Goal: Obtain resource: Download file/media

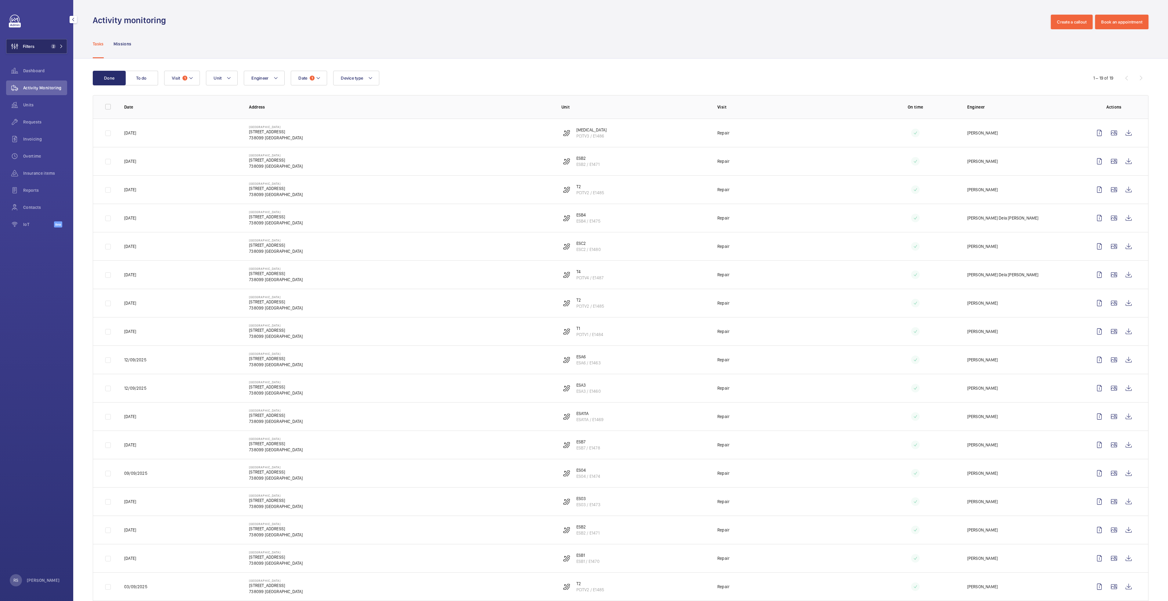
click at [61, 47] on mat-icon at bounding box center [61, 47] width 4 height 4
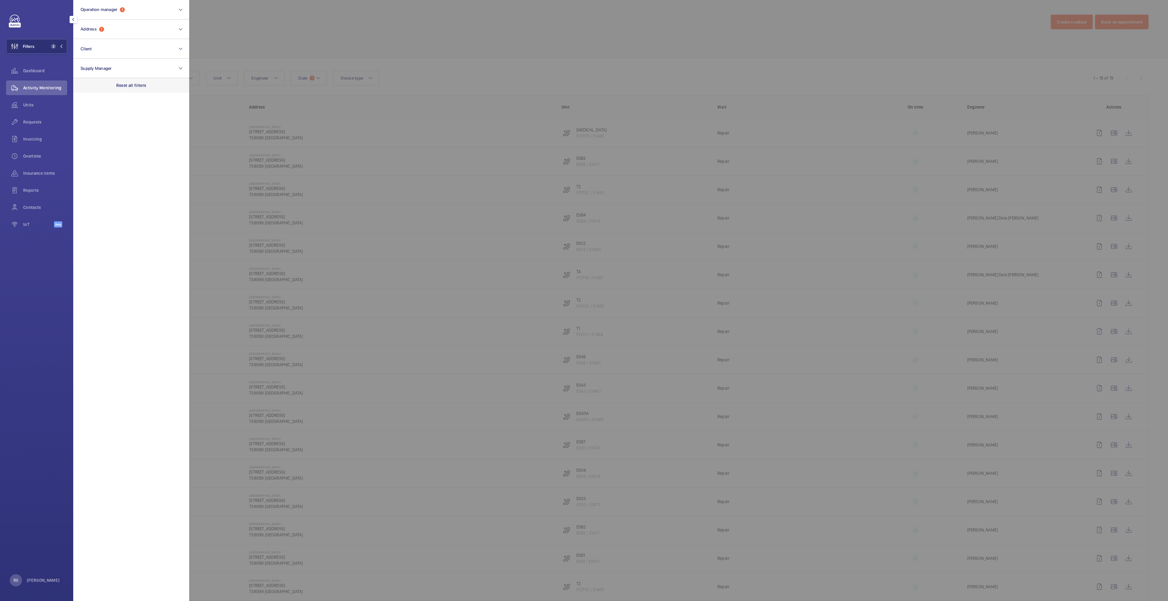
click at [122, 86] on p "Reset all filters" at bounding box center [131, 85] width 30 height 6
click at [283, 50] on div at bounding box center [773, 300] width 1168 height 601
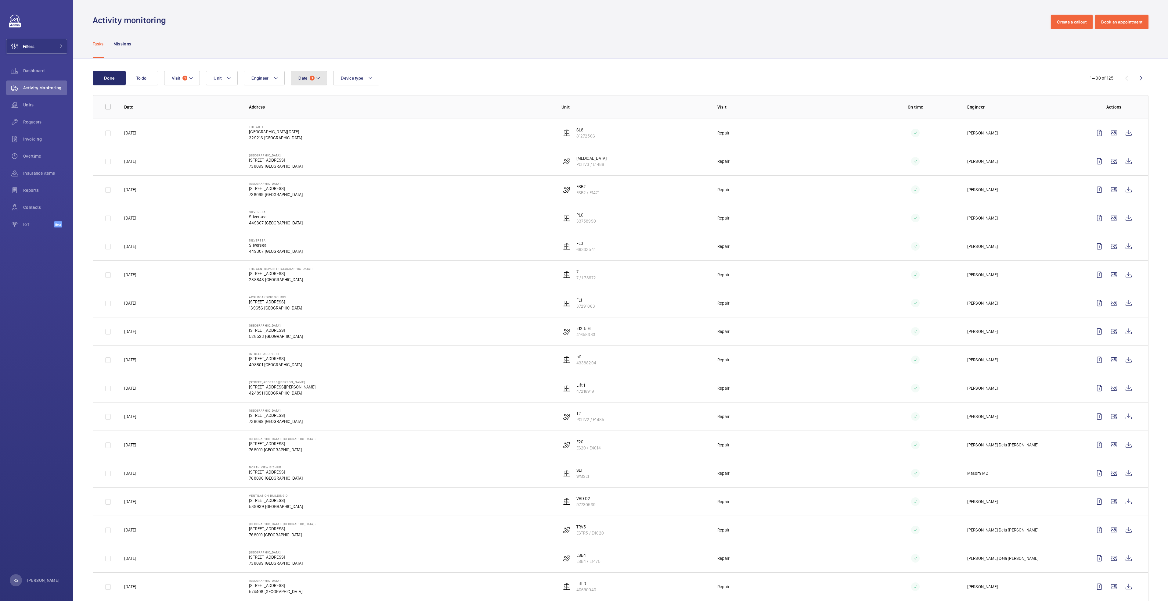
click at [303, 77] on span "Date" at bounding box center [302, 78] width 9 height 5
click at [340, 214] on div "Reset" at bounding box center [339, 218] width 97 height 15
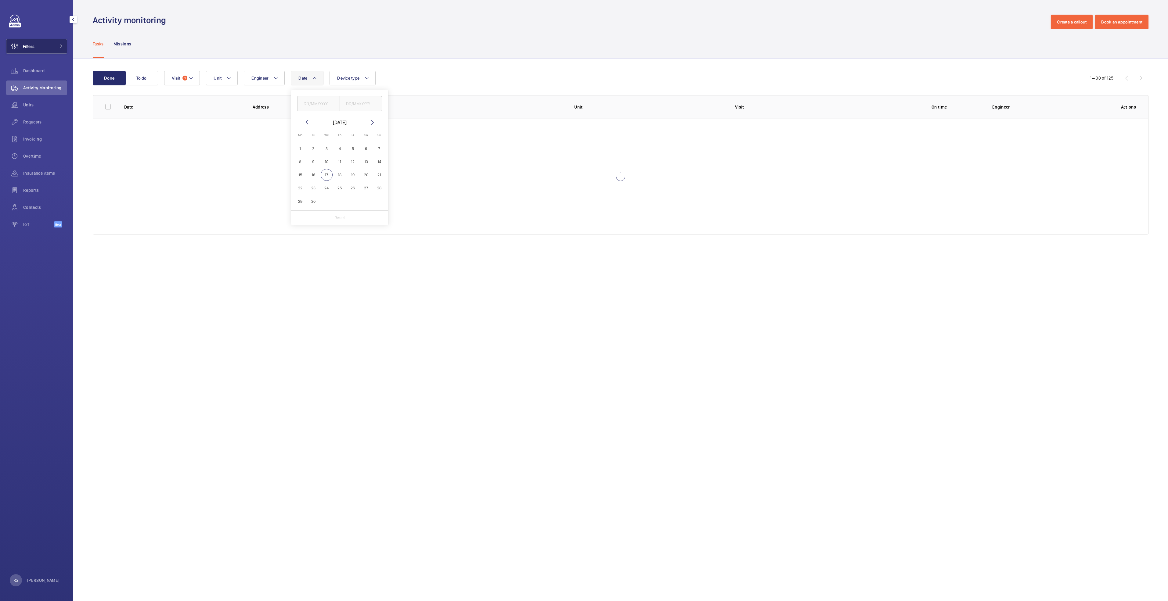
click at [52, 46] on button "Filters" at bounding box center [36, 46] width 61 height 15
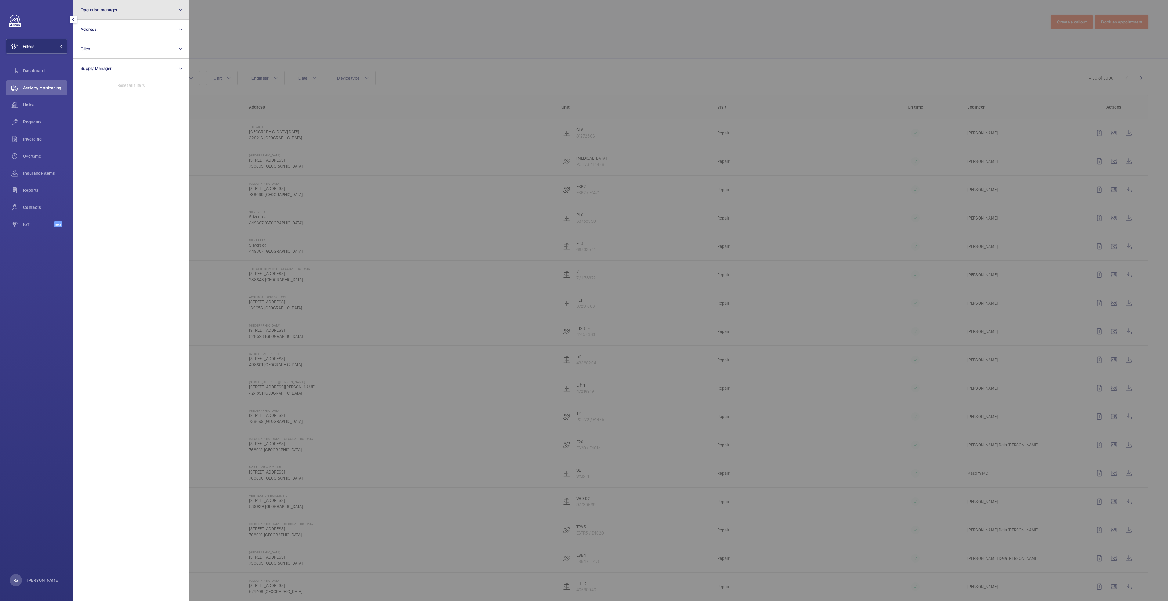
click at [130, 8] on button "Operation manager" at bounding box center [131, 10] width 116 height 20
click at [122, 60] on label "[PERSON_NAME]" at bounding box center [127, 63] width 106 height 15
click at [88, 60] on input "[PERSON_NAME]" at bounding box center [82, 64] width 12 height 12
checkbox input "true"
click at [224, 28] on div at bounding box center [773, 300] width 1168 height 601
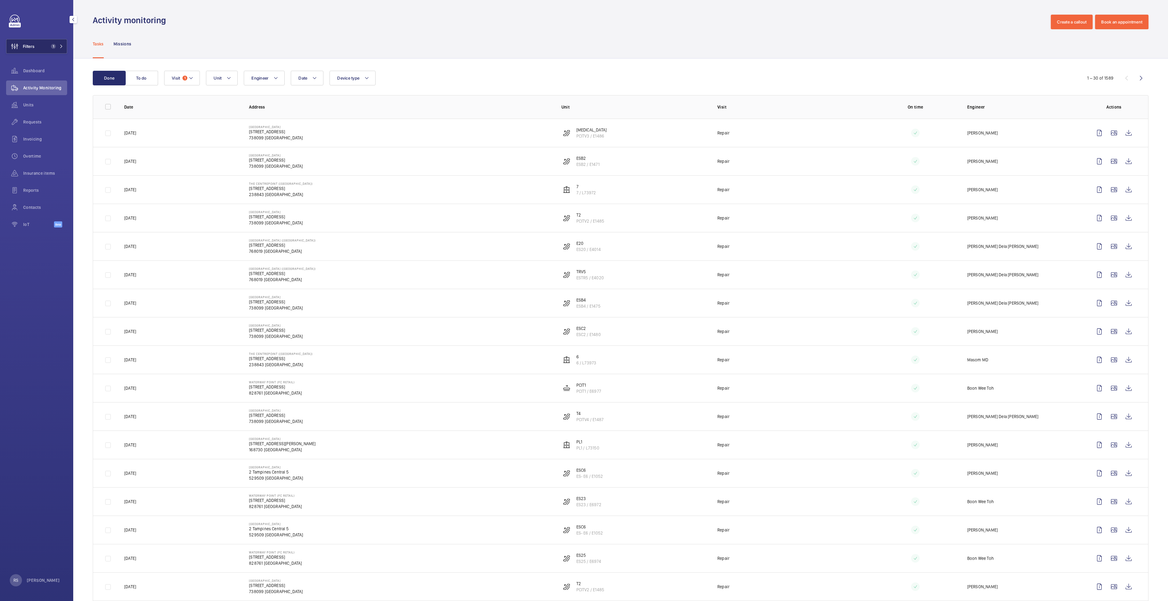
click at [50, 48] on span "1" at bounding box center [52, 46] width 7 height 5
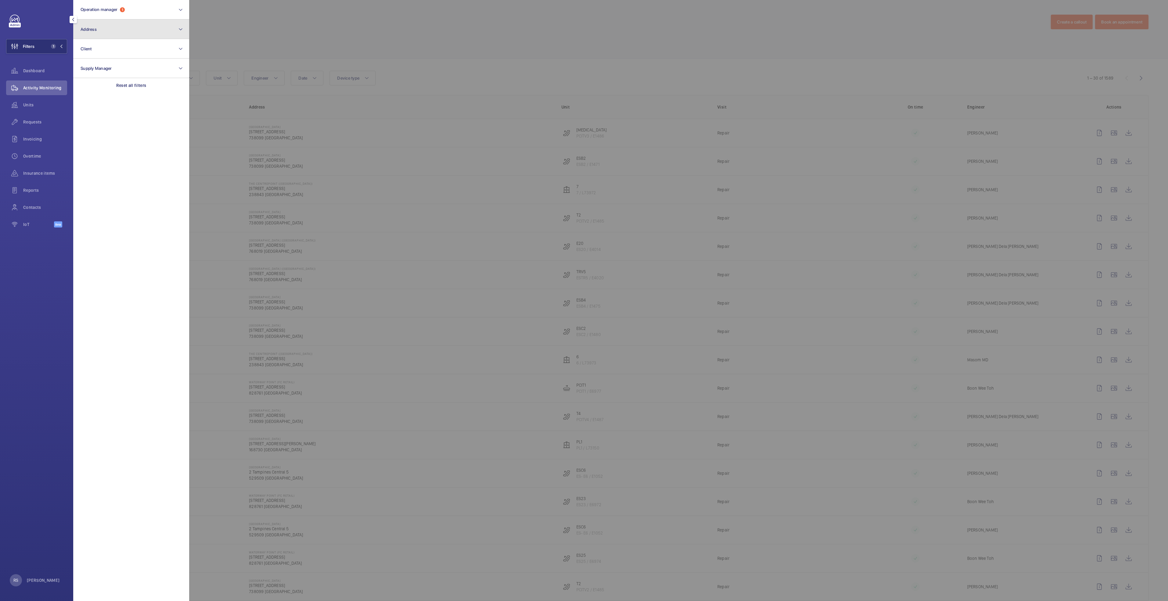
click at [108, 34] on button "Address" at bounding box center [131, 30] width 116 height 20
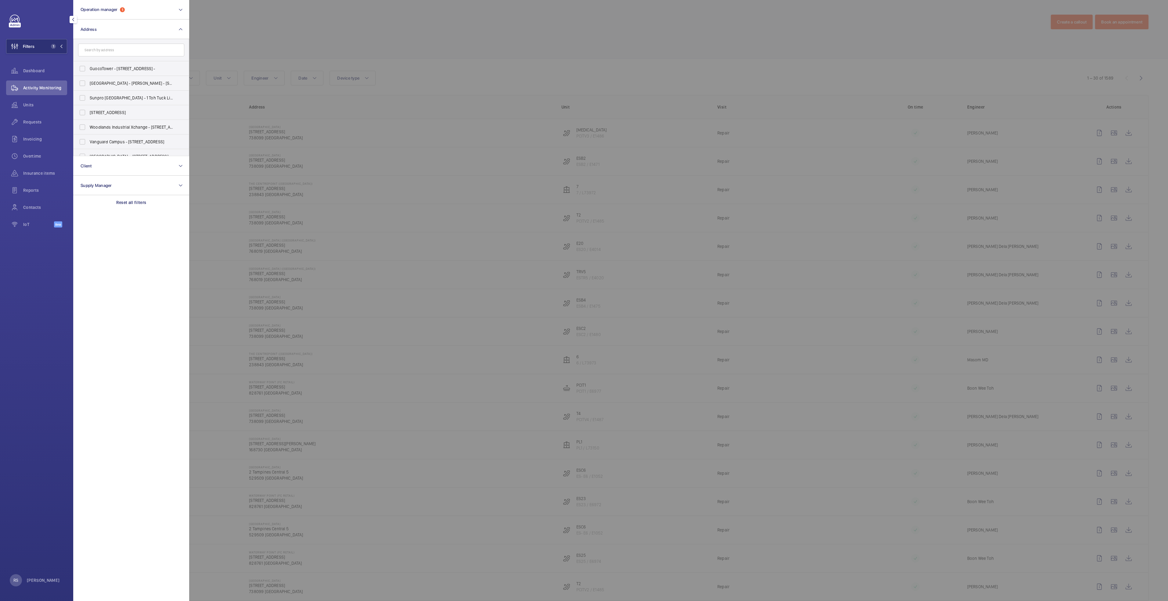
click at [119, 51] on input "text" at bounding box center [131, 50] width 106 height 13
type input "northpoint"
click at [140, 82] on span "[GEOGRAPHIC_DATA] ([GEOGRAPHIC_DATA]) - [STREET_ADDRESS]" at bounding box center [132, 83] width 84 height 6
click at [88, 82] on input "[GEOGRAPHIC_DATA] ([GEOGRAPHIC_DATA]) - [STREET_ADDRESS]" at bounding box center [82, 83] width 12 height 12
checkbox input "true"
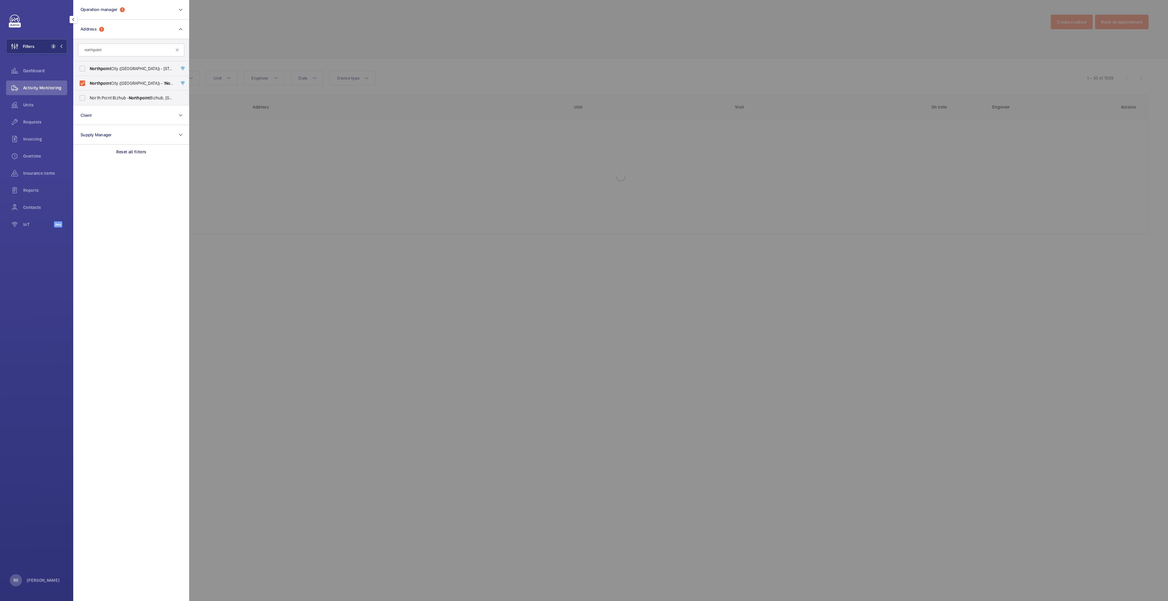
click at [477, 23] on div at bounding box center [773, 300] width 1168 height 601
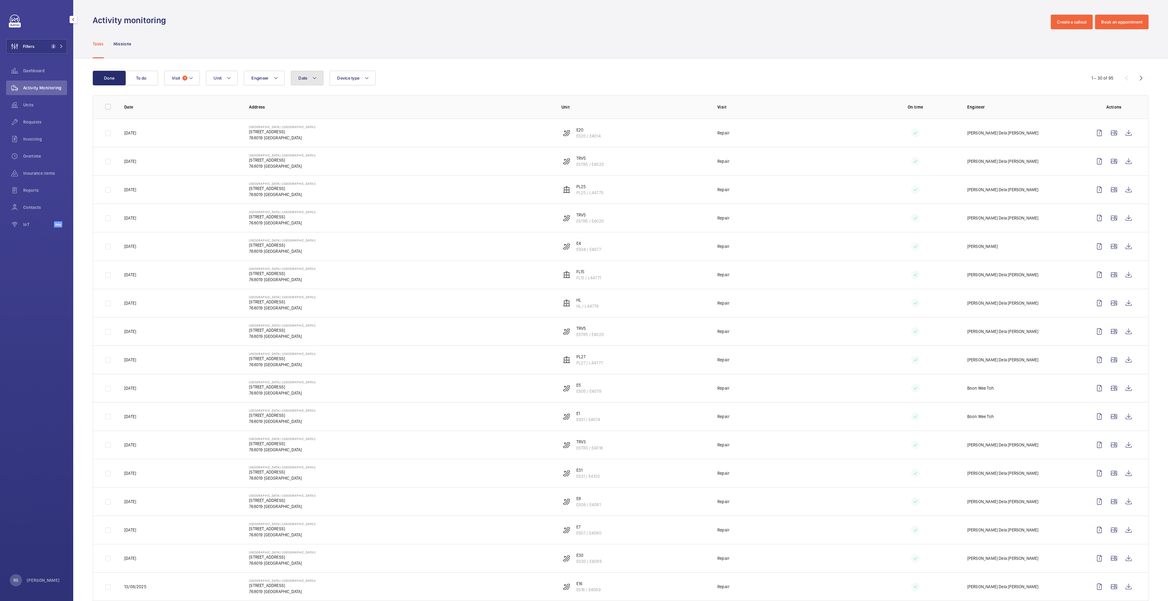
click at [310, 81] on button "Date" at bounding box center [307, 78] width 33 height 15
click at [305, 124] on mat-icon at bounding box center [306, 122] width 7 height 7
click at [353, 149] on span "1" at bounding box center [353, 149] width 12 height 12
type input "[DATE]"
click at [373, 124] on mat-icon at bounding box center [372, 122] width 7 height 7
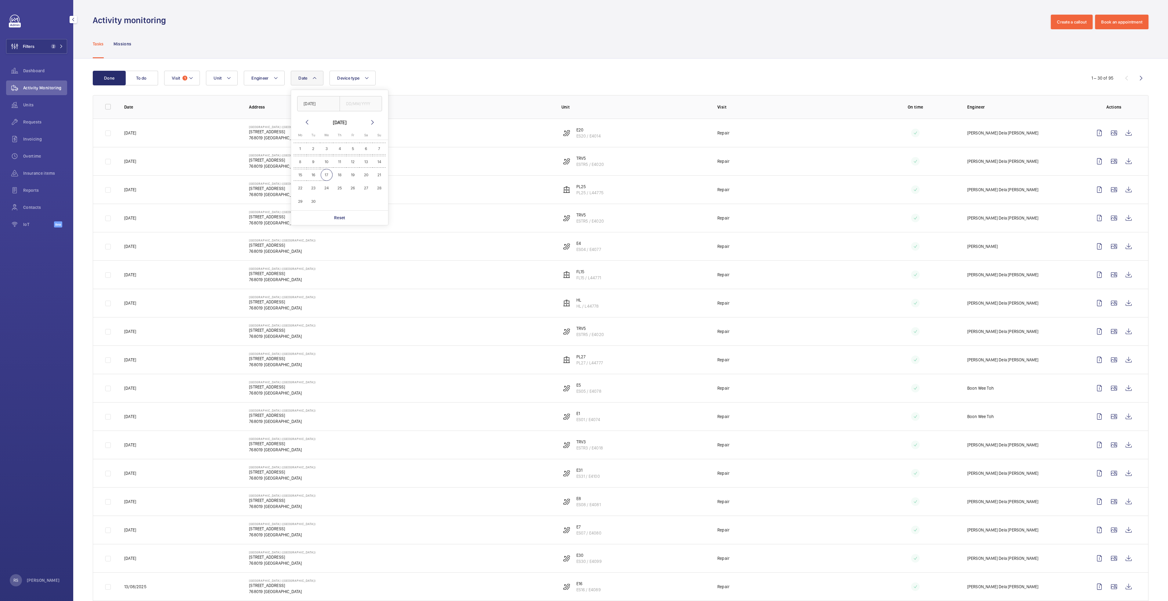
click at [327, 172] on span "17" at bounding box center [327, 175] width 12 height 12
type input "[DATE]"
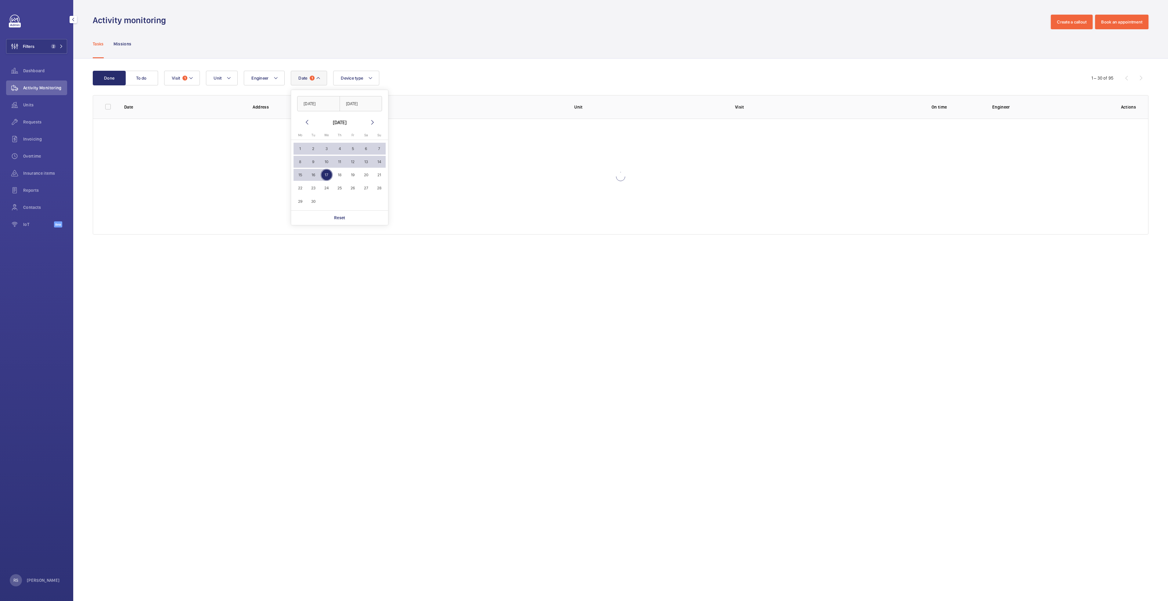
click at [425, 84] on div "Date 1 [DATE] [DATE] [DATE] [DATE] Mo [DATE] Tu [DATE] We [DATE] Th [DATE] Fr […" at bounding box center [619, 78] width 911 height 15
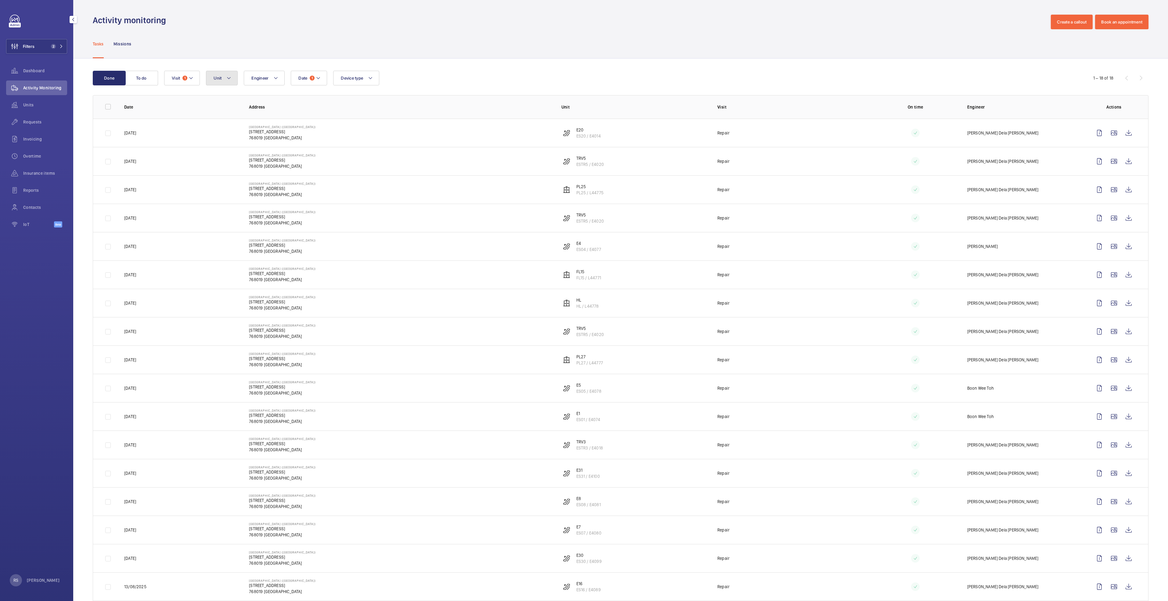
click at [233, 77] on button "Unit" at bounding box center [222, 78] width 32 height 15
click at [261, 103] on input "text" at bounding box center [264, 101] width 106 height 13
type input "PL24"
click at [243, 132] on span "PL24 , PL24 / L44774" at bounding box center [270, 134] width 71 height 6
click at [225, 132] on input "PL24 , PL24 / L44774" at bounding box center [219, 134] width 12 height 12
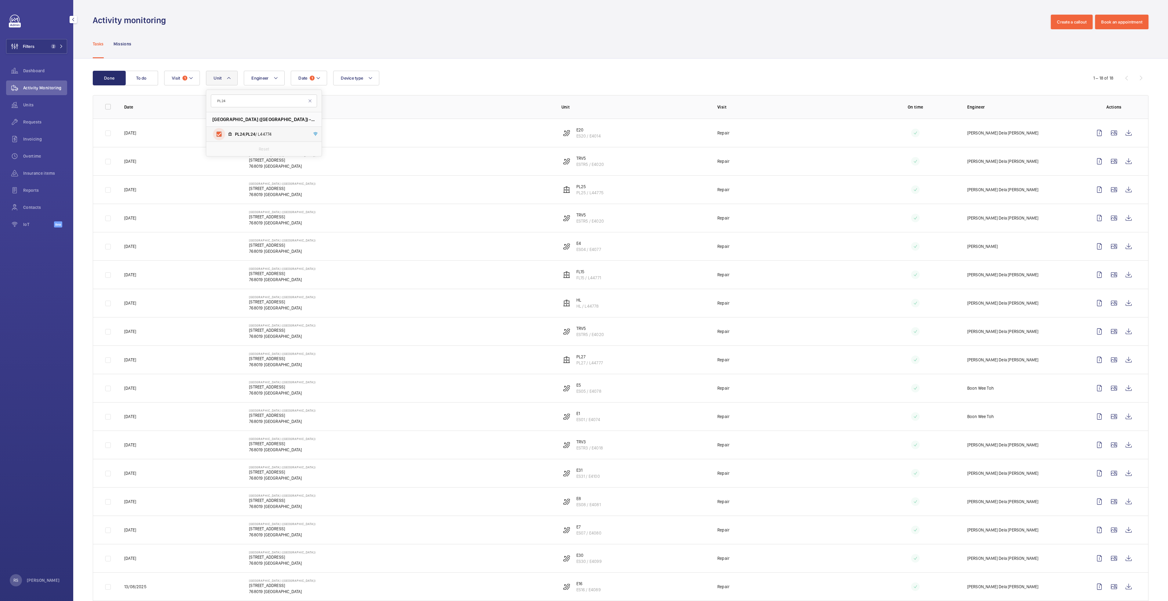
checkbox input "true"
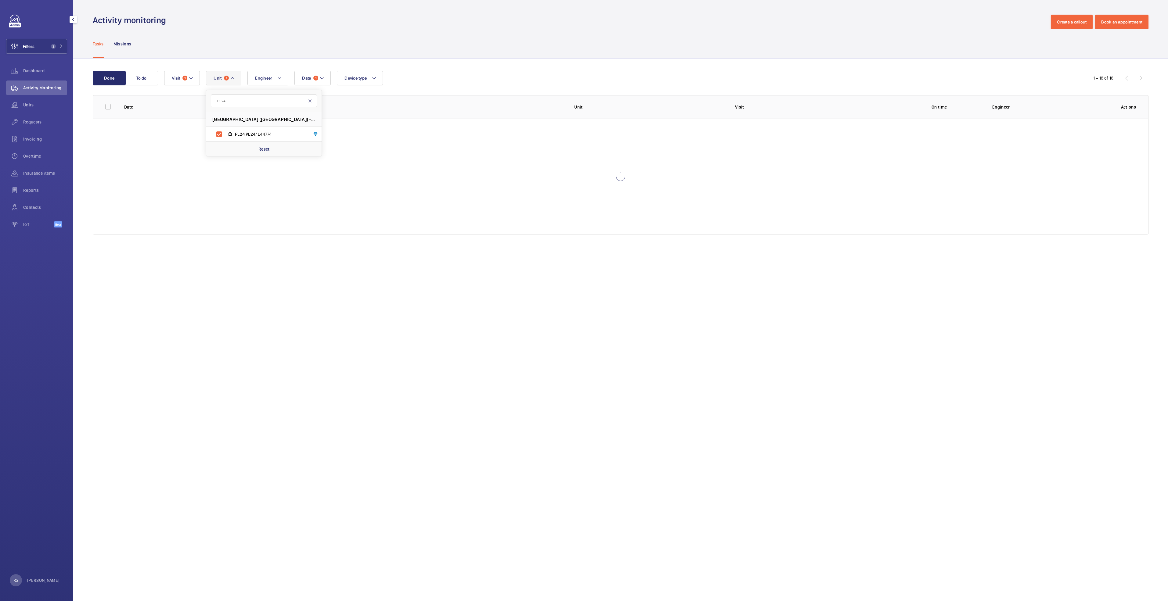
click at [447, 15] on div "Activity monitoring Create a callout Book an appointment" at bounding box center [621, 22] width 1056 height 15
click at [229, 79] on button "Unit 1" at bounding box center [223, 78] width 35 height 15
click at [265, 216] on p "Reset" at bounding box center [263, 214] width 11 height 6
click at [395, 209] on div at bounding box center [620, 177] width 1055 height 116
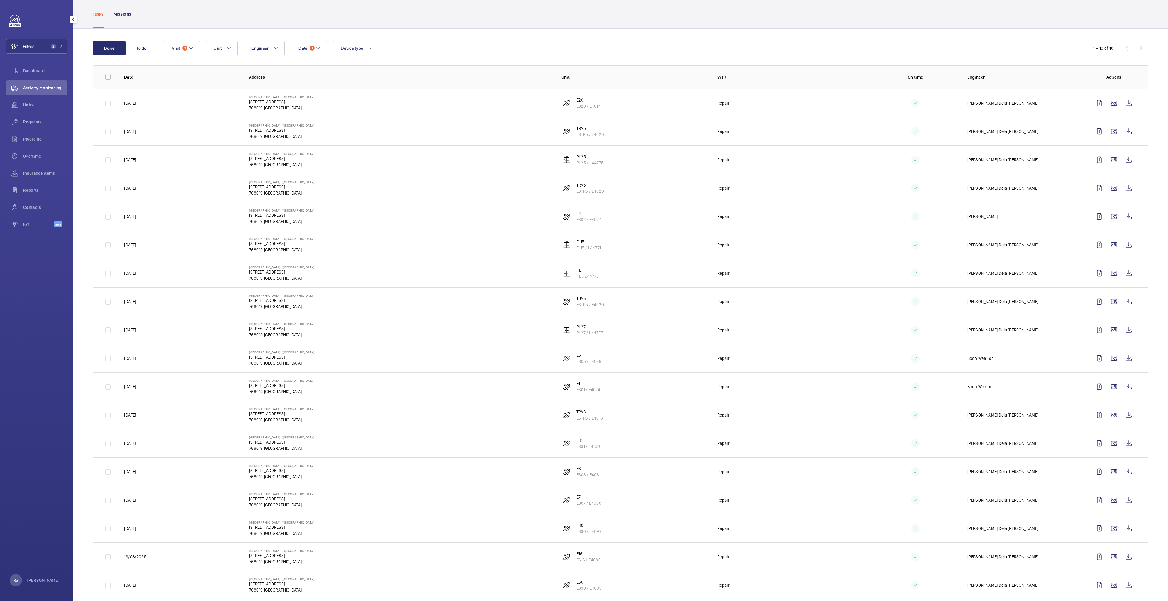
scroll to position [43, 0]
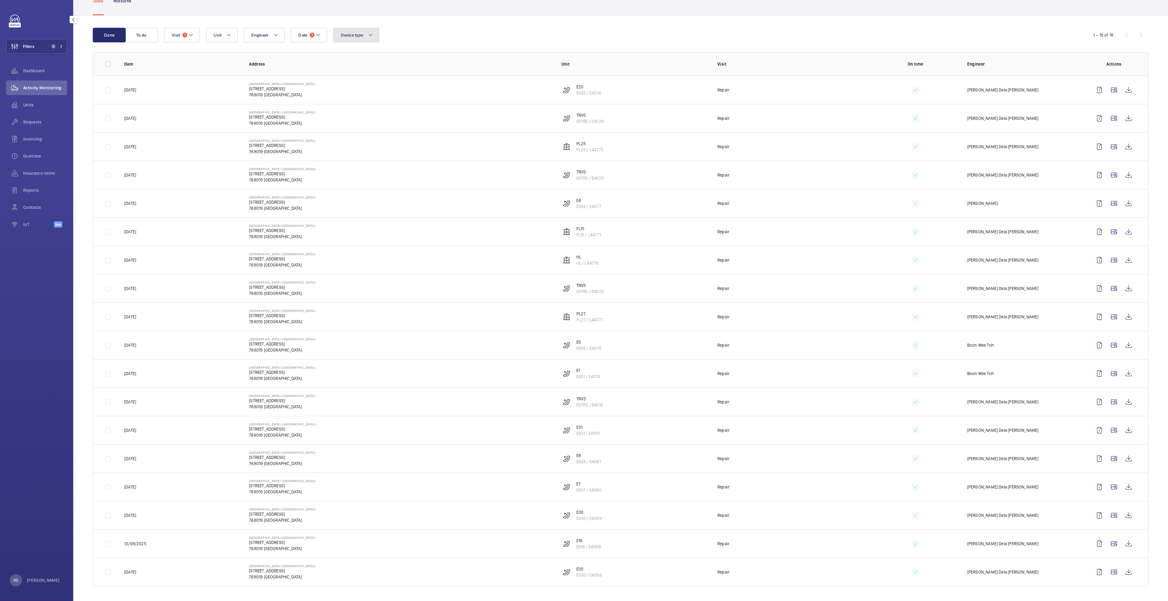
click at [356, 32] on button "Device type" at bounding box center [356, 35] width 46 height 15
click at [322, 35] on button "Date 1" at bounding box center [309, 35] width 36 height 15
click at [305, 78] on mat-icon at bounding box center [306, 79] width 7 height 7
click at [316, 104] on span "1" at bounding box center [314, 106] width 12 height 12
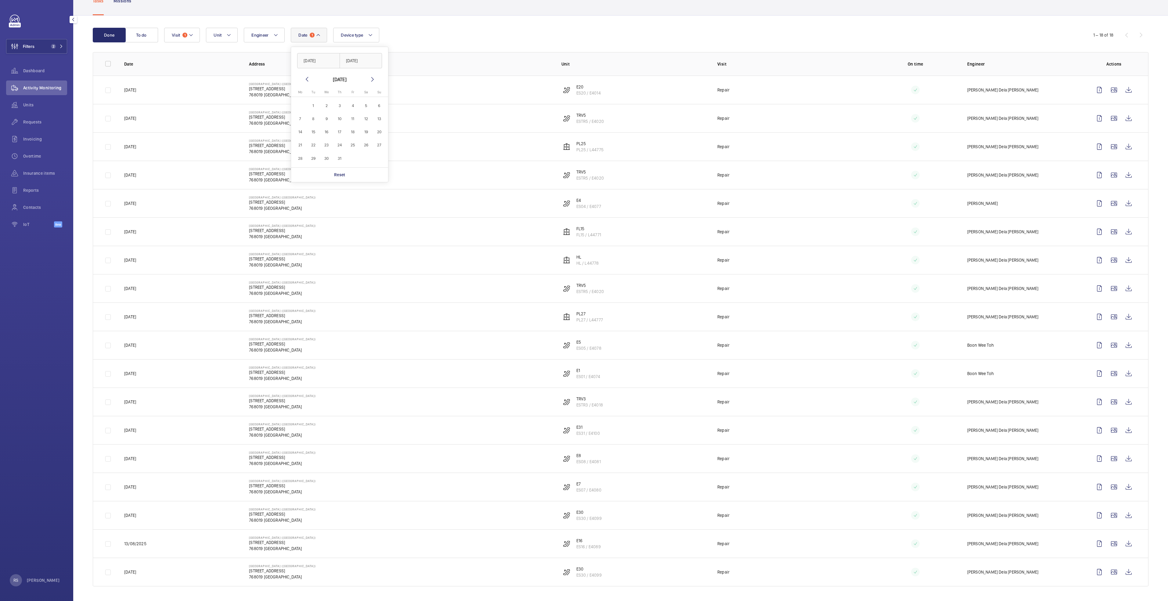
type input "[DATE]"
click at [372, 81] on mat-icon at bounding box center [372, 79] width 7 height 7
click at [303, 79] on mat-calendar "[DATE] [DATE] Mo [DATE] Tu [DATE] We [DATE] Th [DATE] Fr [DATE] Sa [DATE] [DATE…" at bounding box center [339, 122] width 97 height 92
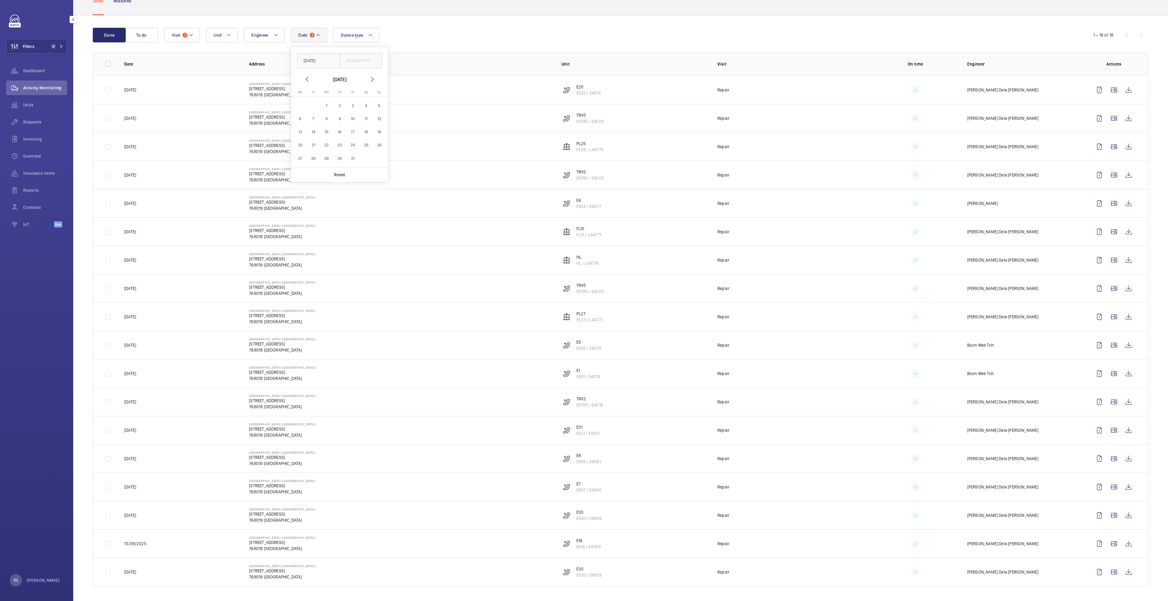
click at [304, 77] on mat-icon at bounding box center [306, 79] width 7 height 7
click at [328, 133] on span "17" at bounding box center [327, 132] width 12 height 12
type input "[DATE]"
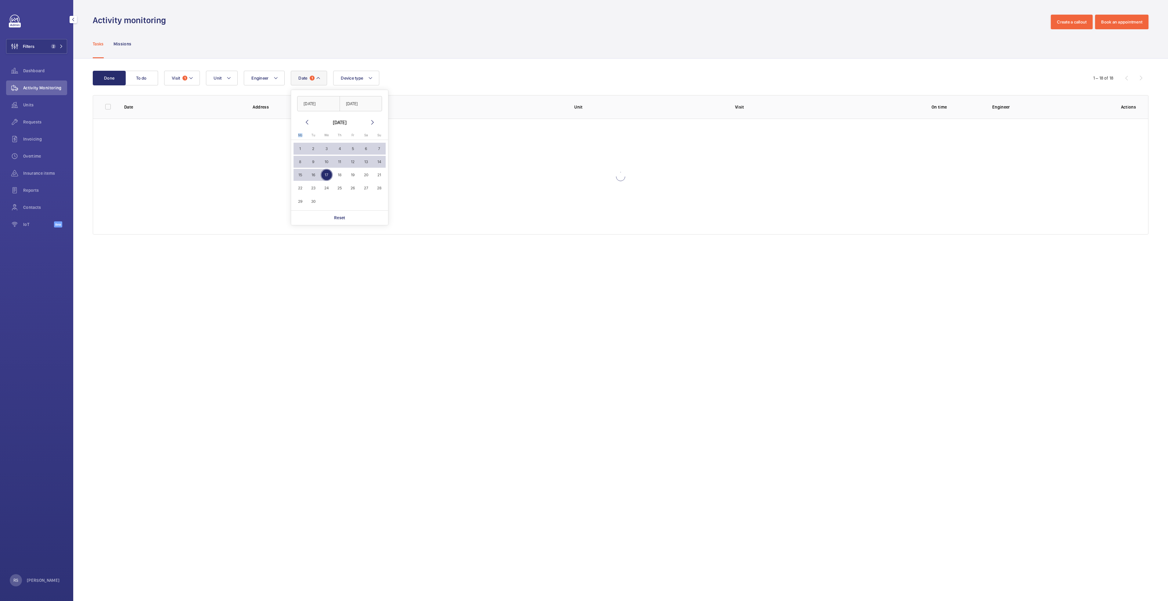
click at [328, 133] on mat-calendar "[DATE] [DATE] Mo [DATE] Tu [DATE] We [DATE] Th [DATE] Fr [DATE] Sa [DATE] [DATE…" at bounding box center [339, 165] width 97 height 92
drag, startPoint x: 328, startPoint y: 133, endPoint x: 406, endPoint y: 34, distance: 125.3
click at [406, 34] on div "Tasks Missions" at bounding box center [621, 43] width 1056 height 29
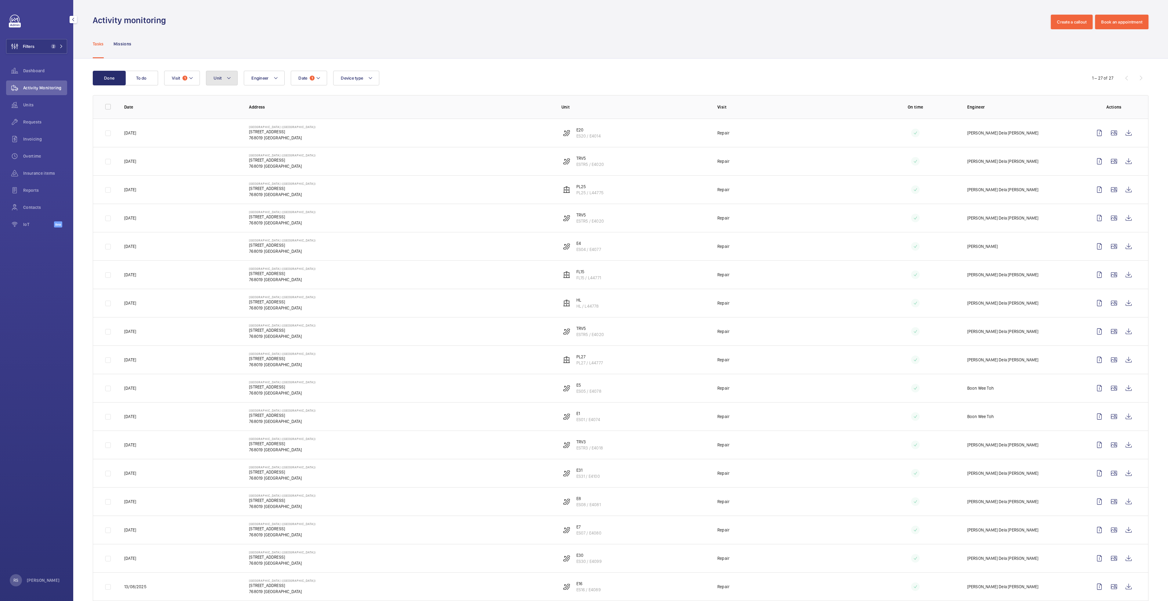
click at [230, 74] on mat-icon at bounding box center [228, 77] width 5 height 7
click at [248, 98] on input "text" at bounding box center [264, 101] width 106 height 13
type input "PL24"
click at [245, 133] on span "PL24 , PL24 / L44774" at bounding box center [270, 134] width 71 height 6
click at [225, 133] on input "PL24 , PL24 / L44774" at bounding box center [219, 134] width 12 height 12
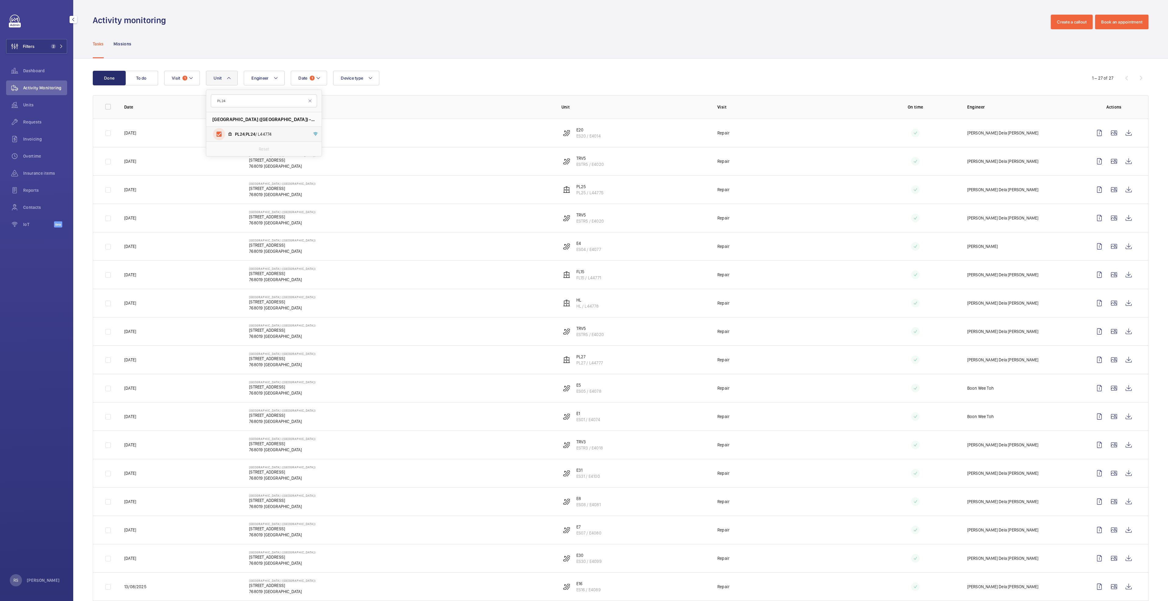
checkbox input "true"
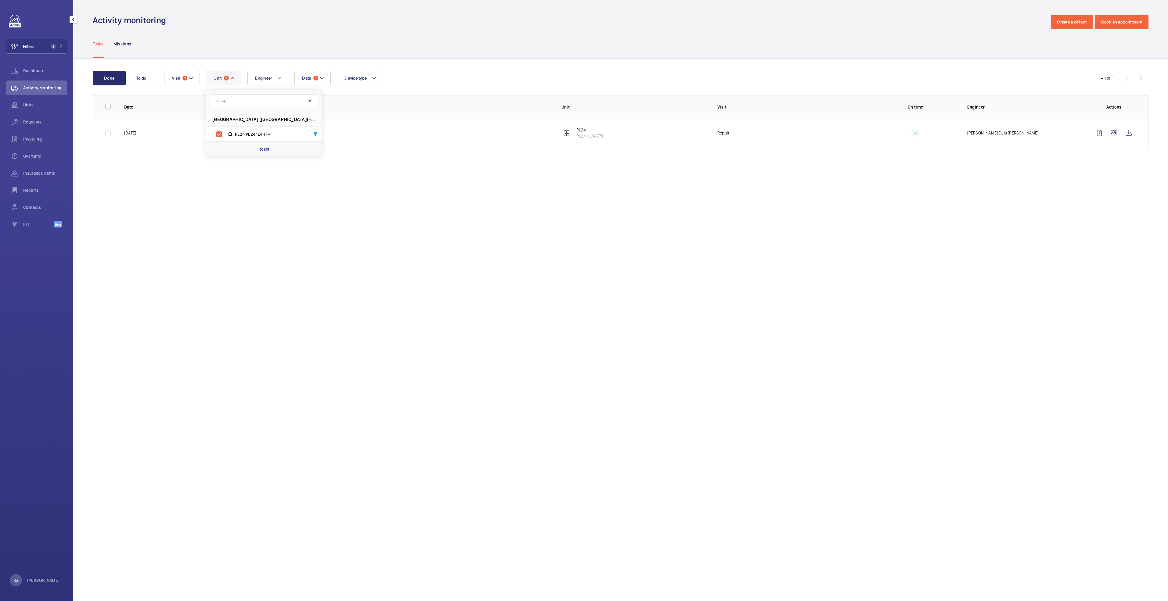
click at [419, 30] on div "Tasks Missions" at bounding box center [621, 43] width 1056 height 29
click at [1128, 134] on wm-front-icon-button at bounding box center [1128, 133] width 15 height 15
click at [232, 80] on mat-icon at bounding box center [232, 77] width 5 height 7
click at [265, 213] on p "Reset" at bounding box center [263, 214] width 11 height 6
click at [259, 99] on input "text" at bounding box center [264, 101] width 106 height 13
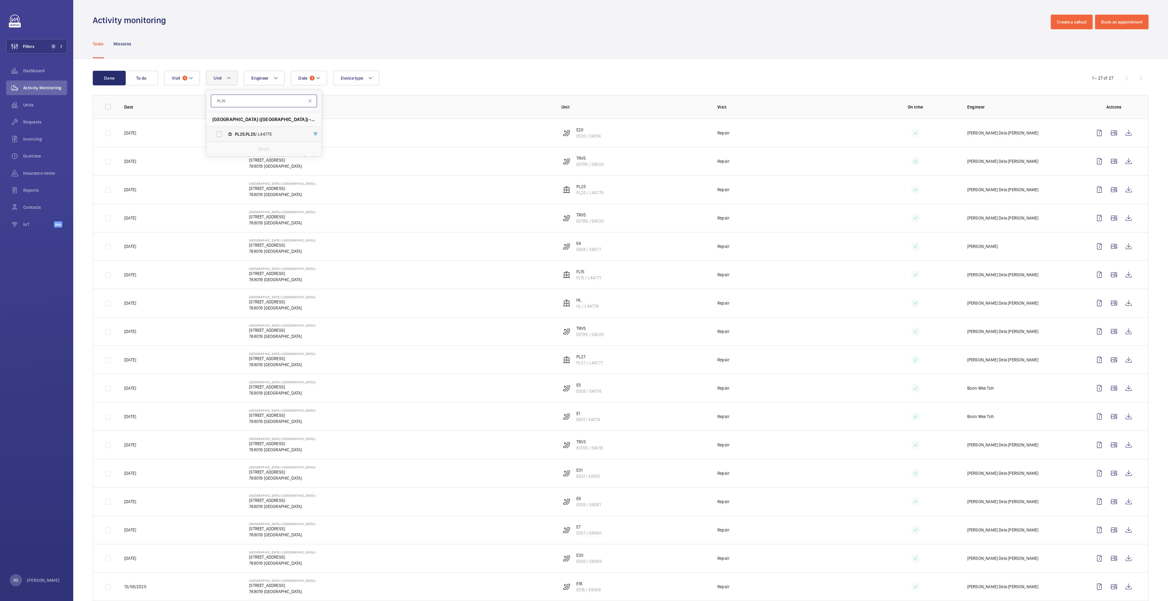
type input "PL25"
click at [268, 127] on label "PL25 , PL25 / L44775" at bounding box center [259, 134] width 106 height 15
click at [225, 128] on input "PL25 , PL25 / L44775" at bounding box center [219, 134] width 12 height 12
checkbox input "true"
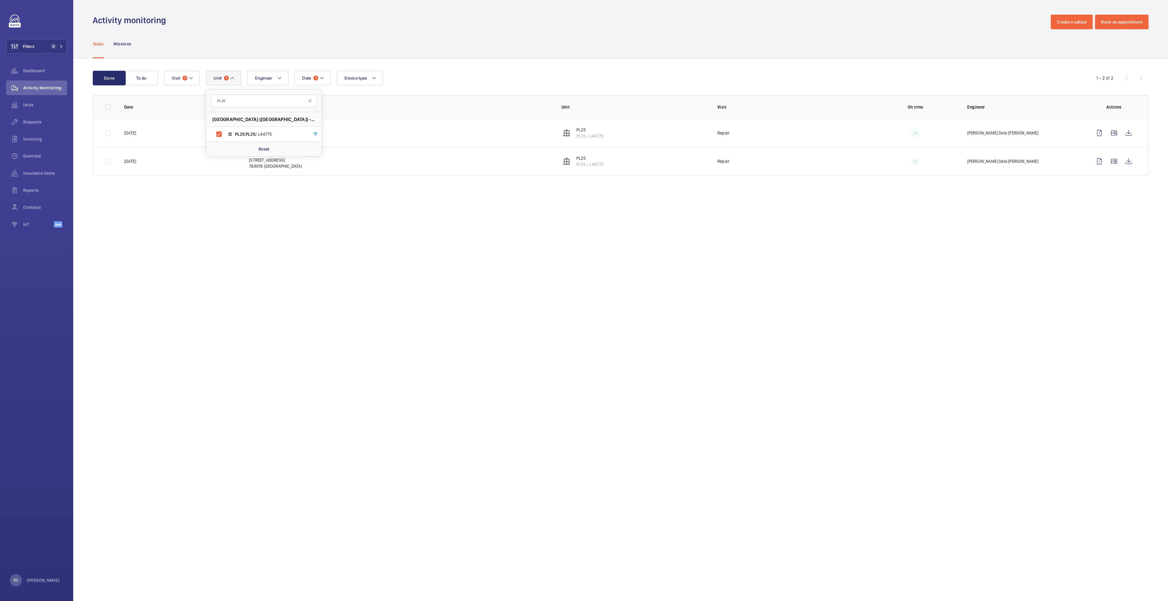
click at [453, 38] on div "Tasks Missions" at bounding box center [621, 43] width 1056 height 29
click at [235, 78] on button "Unit 1" at bounding box center [223, 78] width 35 height 15
click at [258, 214] on div "Reset" at bounding box center [263, 214] width 115 height 15
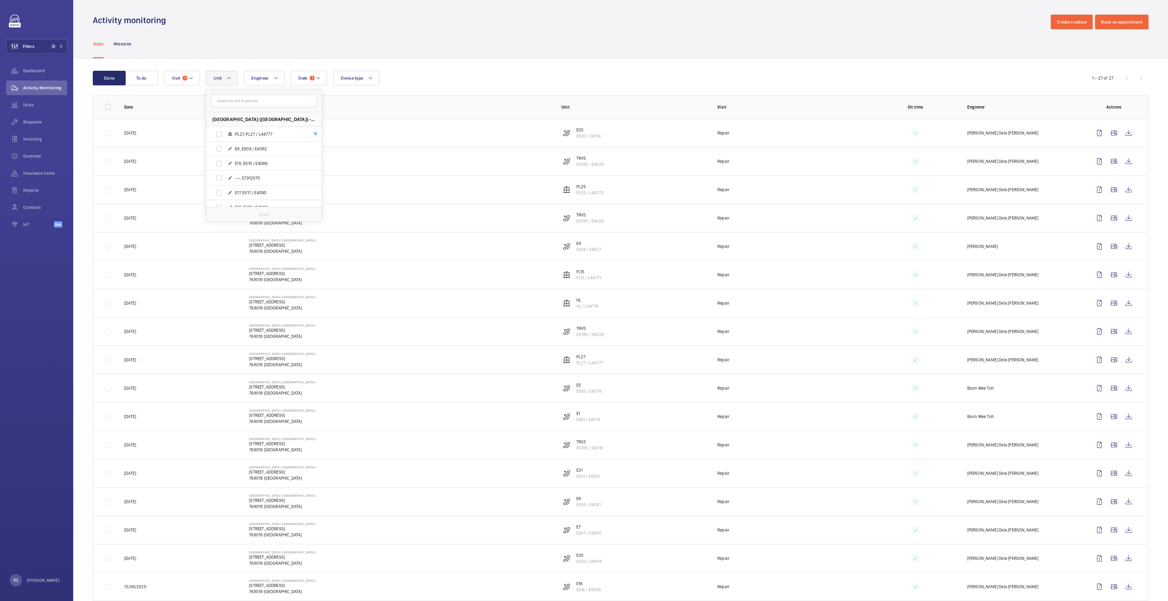
click at [515, 70] on div "Done To do Date 1 Engineer Unit [GEOGRAPHIC_DATA] ([GEOGRAPHIC_DATA]) - [STREET…" at bounding box center [620, 479] width 1095 height 841
click at [320, 79] on mat-icon at bounding box center [318, 77] width 5 height 7
click at [306, 120] on mat-icon at bounding box center [306, 122] width 7 height 7
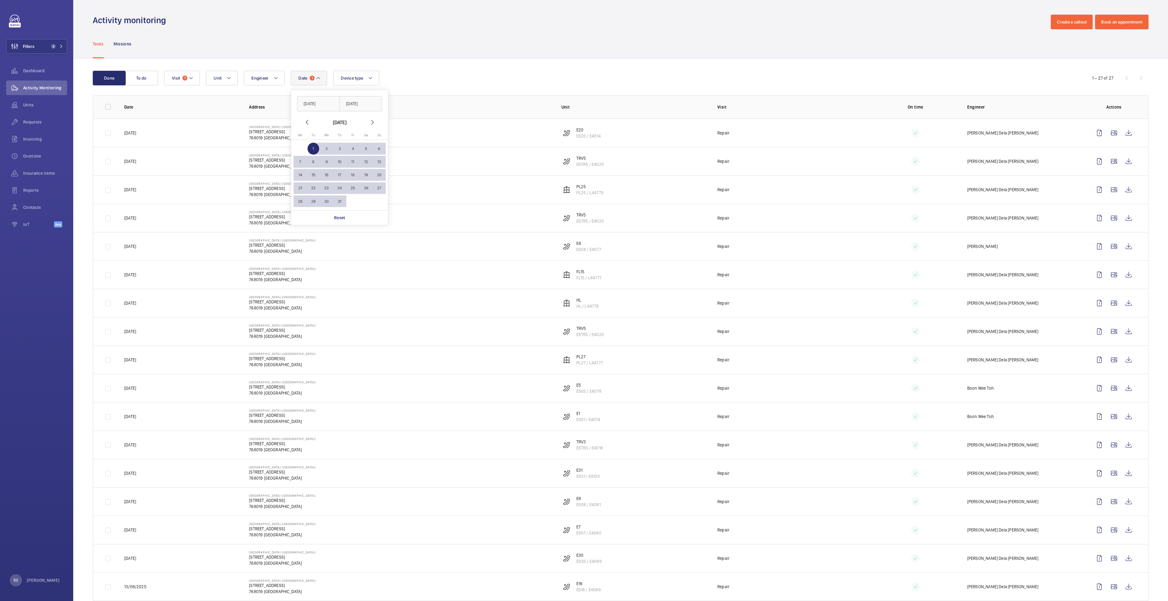
click at [306, 120] on mat-icon at bounding box center [306, 122] width 7 height 7
click at [298, 216] on span "30" at bounding box center [300, 215] width 12 height 12
type input "[DATE]"
click at [298, 216] on span "30" at bounding box center [300, 215] width 12 height 12
type input "[DATE]"
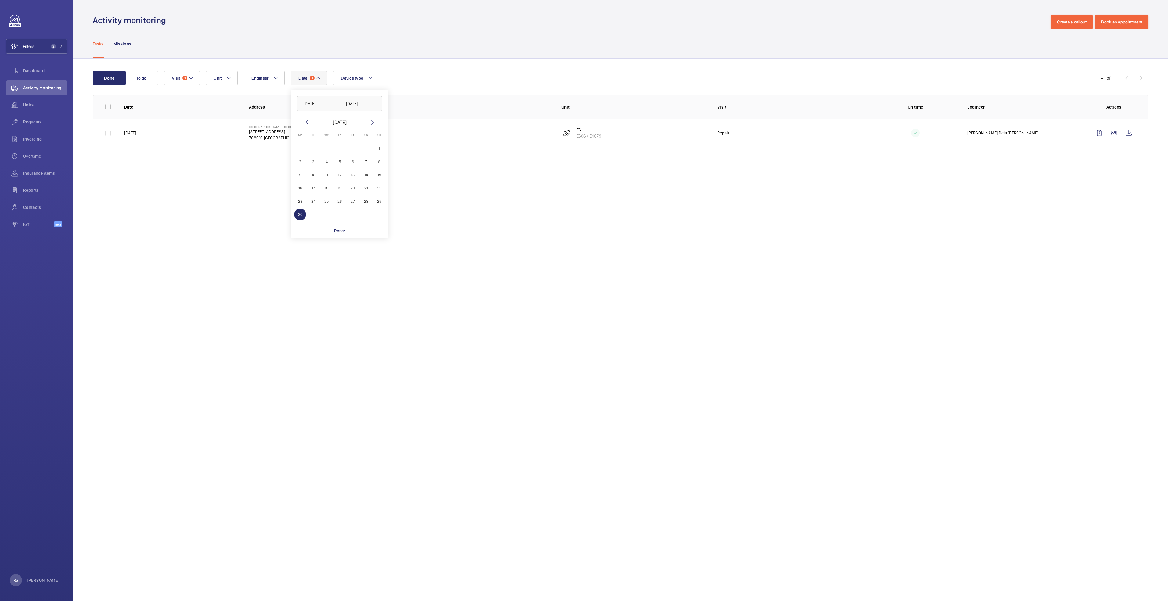
click at [481, 72] on div "Date 1 [DATE] [DATE] [DATE] [DATE] Mo [DATE] Tu [DATE] We [DATE] Th [DATE] Fr […" at bounding box center [619, 78] width 911 height 15
click at [315, 80] on button "Date 1" at bounding box center [309, 78] width 36 height 15
click at [370, 122] on mat-icon at bounding box center [372, 122] width 7 height 7
click at [305, 127] on mat-calendar "[DATE] [DATE] Mo [DATE] Tu [DATE] We [DATE] Th [DATE] Fr [DATE] Sa [DATE] [DATE…" at bounding box center [339, 165] width 97 height 92
click at [305, 126] on mat-calendar "[DATE] [DATE] Mo [DATE] Tu [DATE] We [DATE] Th [DATE] Fr [DATE] Sa [DATE] [DATE…" at bounding box center [339, 165] width 97 height 92
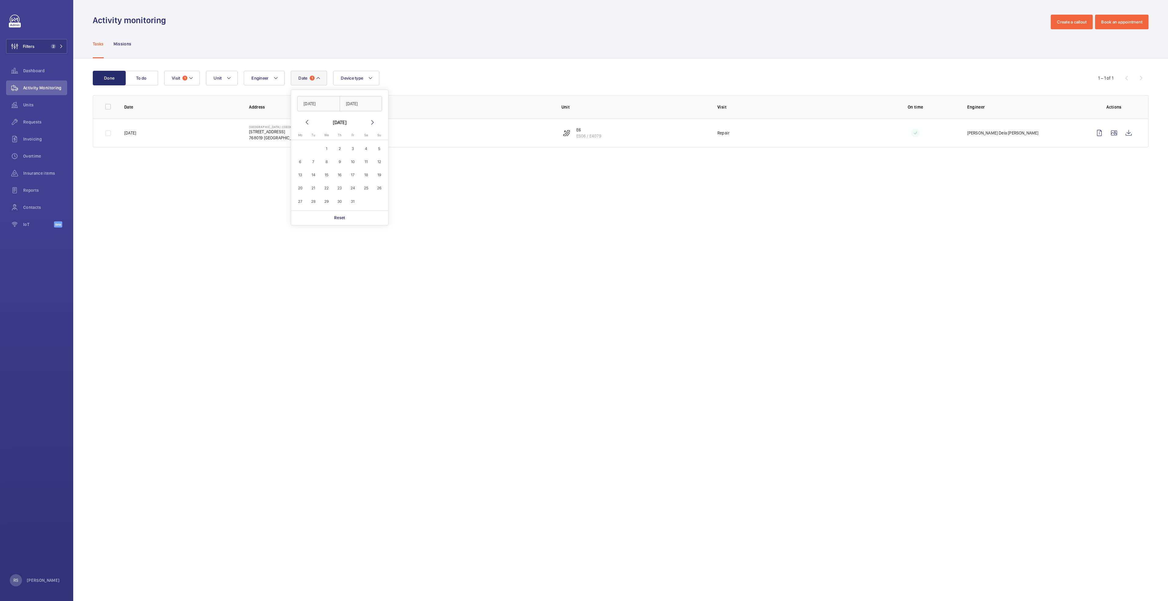
click at [305, 124] on mat-icon at bounding box center [306, 122] width 7 height 7
click at [342, 199] on span "31" at bounding box center [340, 202] width 12 height 12
type input "[DATE]"
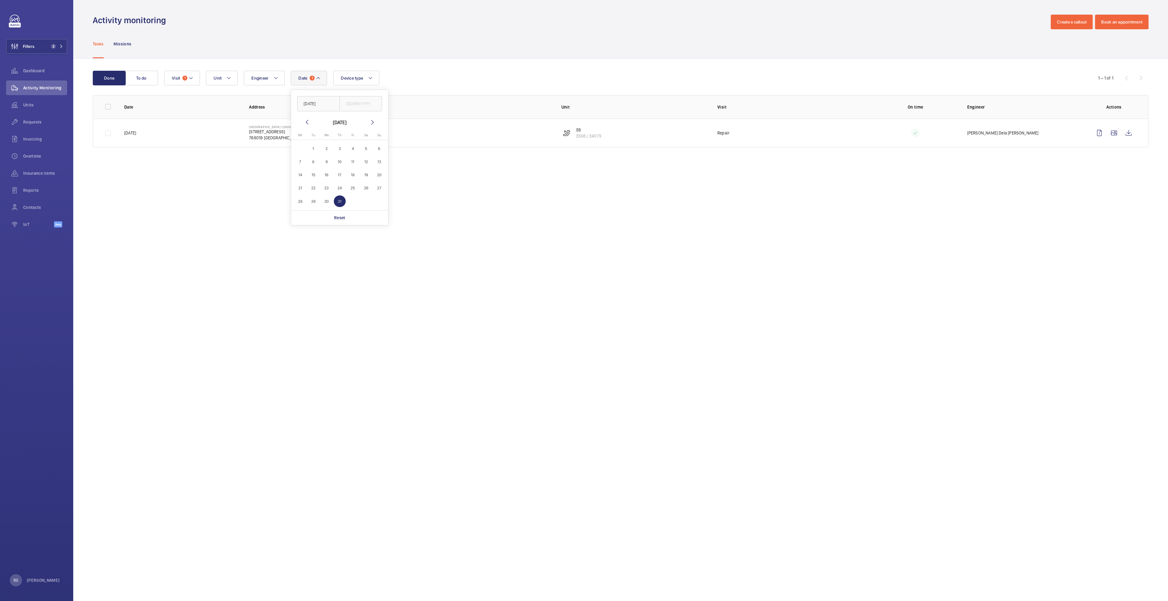
click at [330, 200] on span "30" at bounding box center [327, 202] width 12 height 12
type input "[DATE]"
click at [337, 203] on span "31" at bounding box center [340, 202] width 12 height 12
type input "[DATE]"
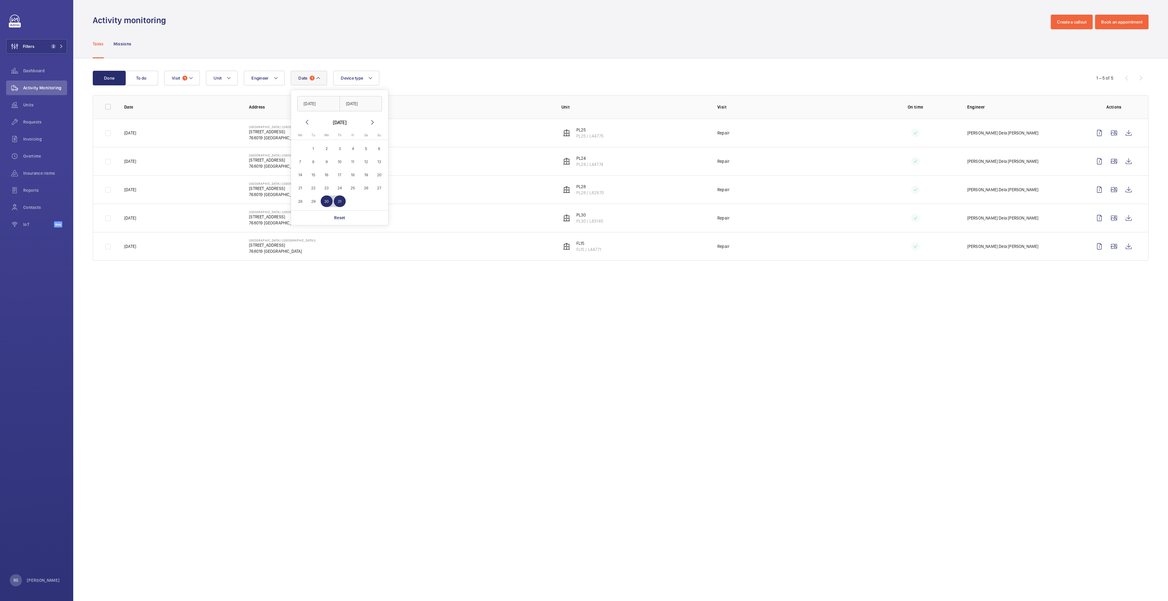
click at [442, 68] on div "Done To do Date 1 [DATE] [DATE] [DATE] [DATE] Mo [DATE] Tu [DATE] We [DATE] Th …" at bounding box center [620, 167] width 1095 height 217
click at [1127, 133] on wm-front-icon-button at bounding box center [1128, 133] width 15 height 15
click at [1126, 190] on wm-front-icon-button at bounding box center [1128, 189] width 15 height 15
click at [1128, 217] on wm-front-icon-button at bounding box center [1128, 218] width 15 height 15
click at [1127, 250] on wm-front-icon-button at bounding box center [1128, 246] width 15 height 15
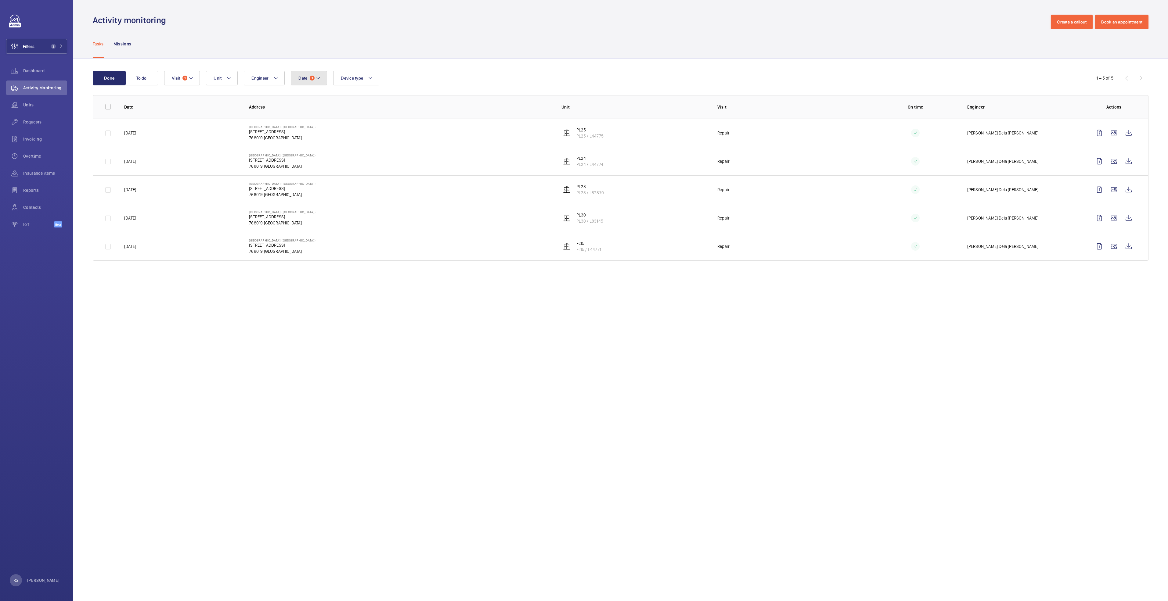
click at [319, 82] on button "Date 1" at bounding box center [309, 78] width 36 height 15
click at [307, 119] on mat-icon at bounding box center [306, 122] width 7 height 7
click at [352, 145] on span "1" at bounding box center [353, 149] width 12 height 12
type input "[DATE]"
click at [380, 201] on span "31" at bounding box center [379, 202] width 12 height 12
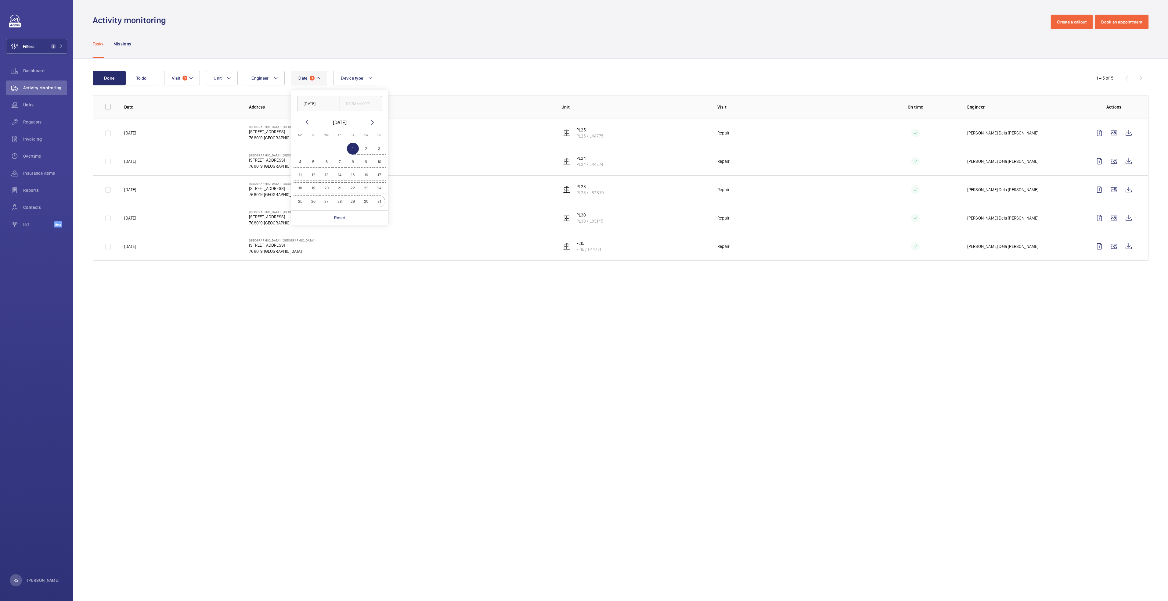
type input "[DATE]"
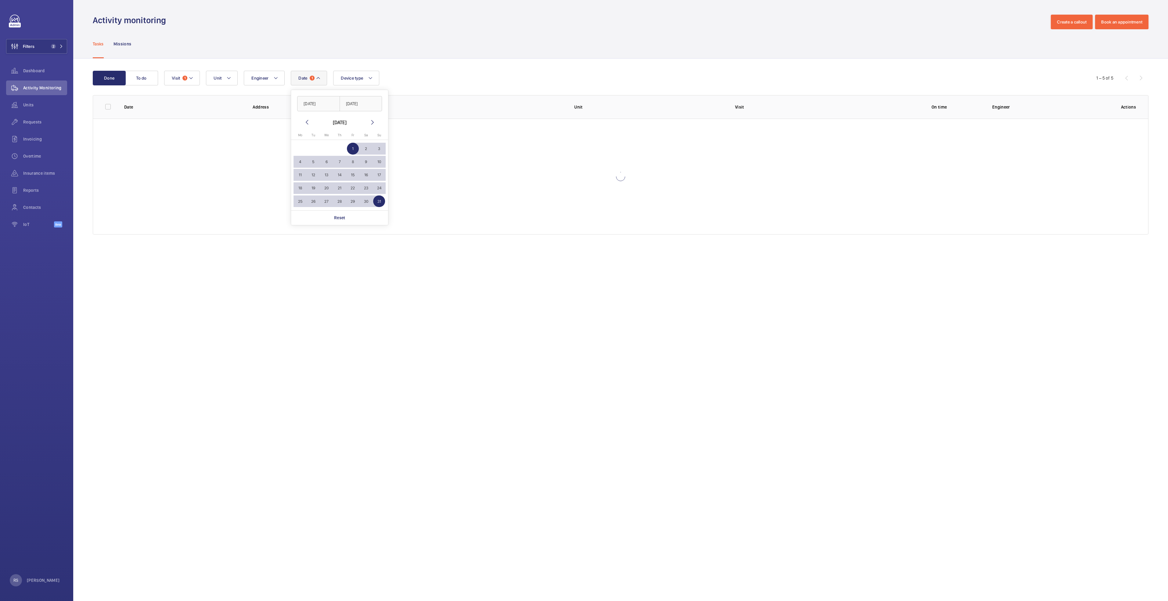
click at [531, 63] on div "Done To do Date 1 [DATE] [DATE] [DATE] [DATE] Mo [DATE] Tu [DATE] We [DATE] Th …" at bounding box center [620, 154] width 1095 height 191
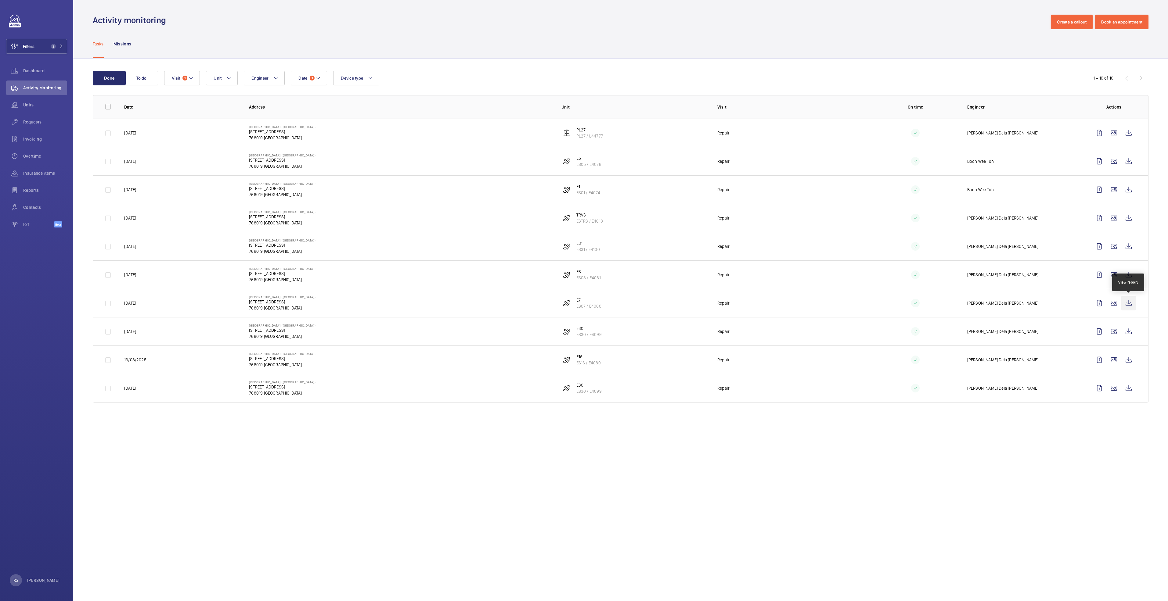
click at [1128, 302] on wm-front-icon-button at bounding box center [1128, 303] width 15 height 15
click at [1132, 391] on wm-front-icon-button at bounding box center [1128, 388] width 15 height 15
click at [1121, 362] on wm-front-icon-button at bounding box center [1114, 360] width 15 height 15
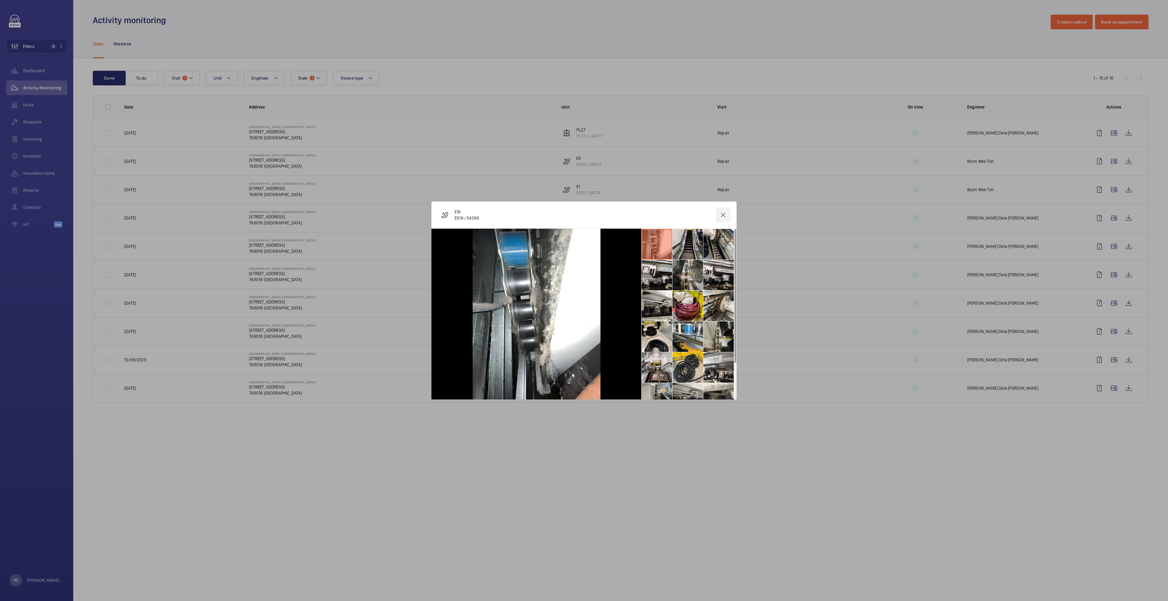
click at [726, 216] on wm-front-icon-button at bounding box center [723, 215] width 15 height 15
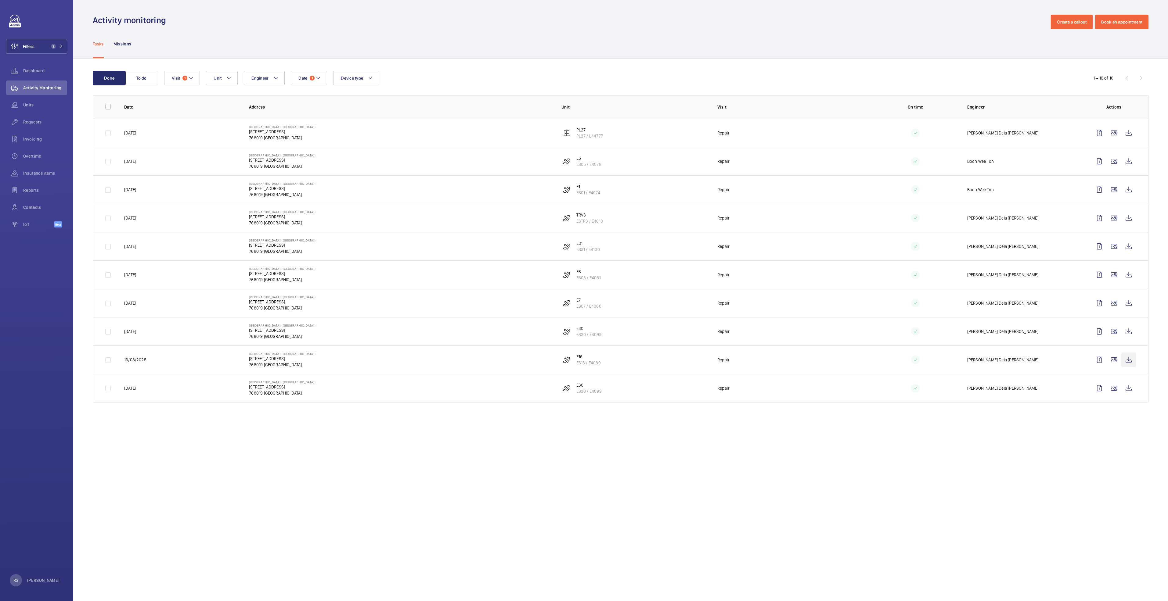
click at [1129, 360] on wm-front-icon-button at bounding box center [1128, 360] width 15 height 15
click at [1131, 331] on wm-front-icon-button at bounding box center [1128, 331] width 15 height 15
click at [1130, 389] on wm-front-icon-button at bounding box center [1128, 388] width 15 height 15
click at [1130, 303] on wm-front-icon-button at bounding box center [1128, 303] width 15 height 15
click at [1126, 279] on wm-front-icon-button at bounding box center [1128, 275] width 15 height 15
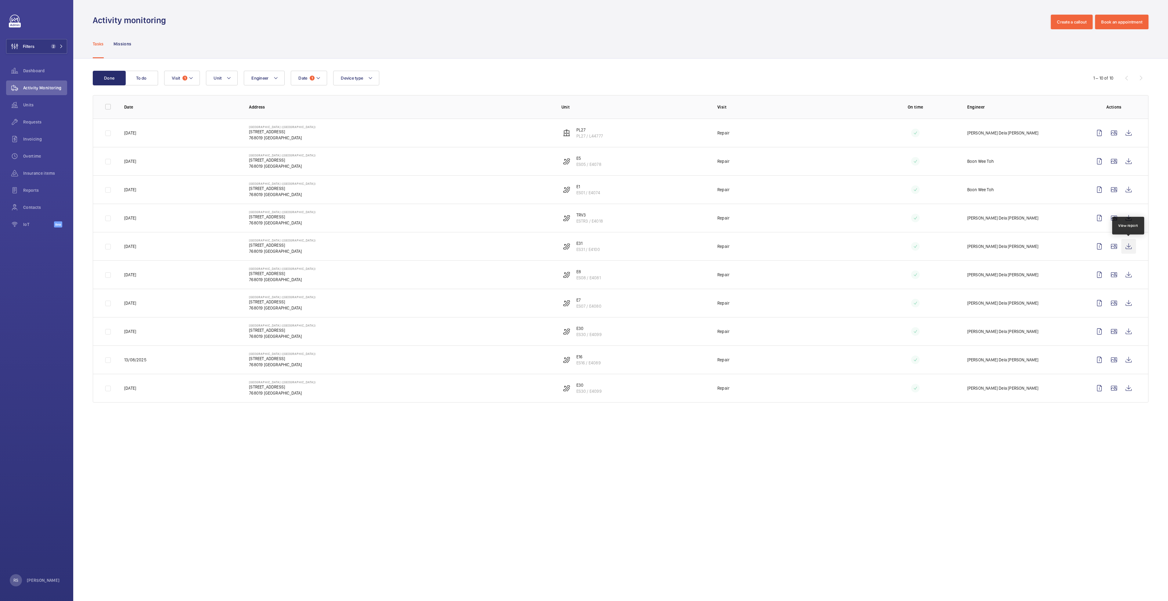
click at [1129, 243] on wm-front-icon-button at bounding box center [1128, 246] width 15 height 15
click at [1128, 218] on wm-front-icon-button at bounding box center [1128, 218] width 15 height 15
click at [1125, 191] on wm-front-icon-button at bounding box center [1128, 189] width 15 height 15
click at [1126, 159] on wm-front-icon-button at bounding box center [1128, 161] width 15 height 15
click at [316, 80] on mat-icon at bounding box center [318, 77] width 5 height 7
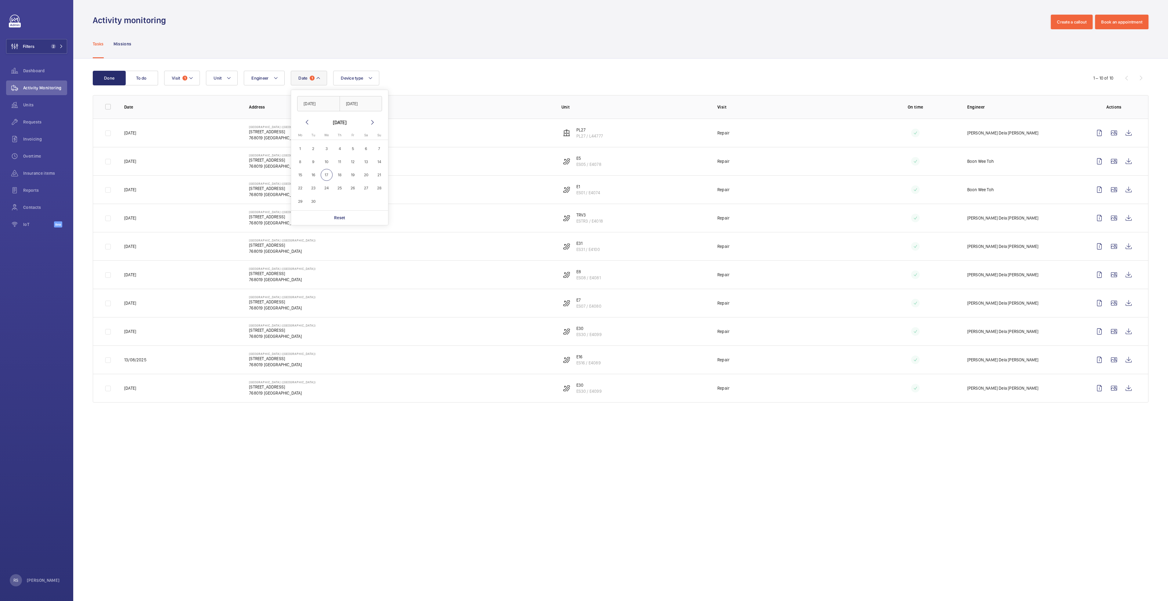
click at [373, 122] on mat-icon at bounding box center [372, 122] width 7 height 7
click at [309, 123] on mat-icon at bounding box center [306, 122] width 7 height 7
click at [315, 175] on span "16" at bounding box center [314, 175] width 12 height 12
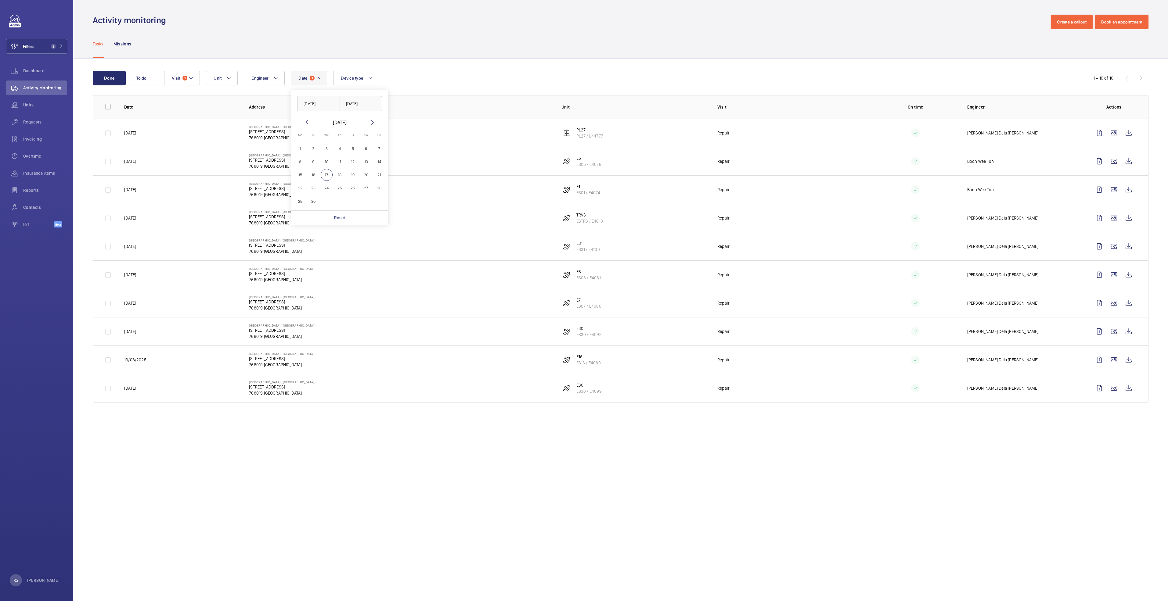
type input "[DATE]"
click at [315, 175] on span "16" at bounding box center [314, 175] width 12 height 12
type input "[DATE]"
click at [315, 175] on span "16" at bounding box center [314, 175] width 12 height 12
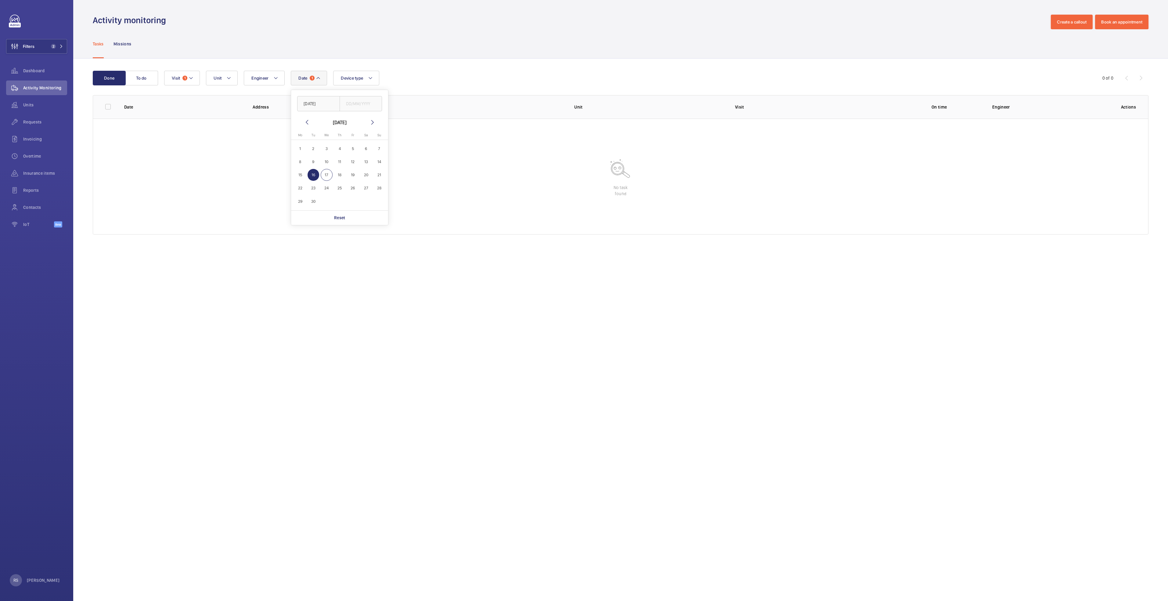
click at [429, 46] on div "Tasks Missions" at bounding box center [621, 43] width 1056 height 29
click at [316, 77] on mat-icon at bounding box center [318, 77] width 5 height 7
click at [299, 176] on span "15" at bounding box center [300, 175] width 12 height 12
type input "[DATE]"
click at [316, 174] on span "16" at bounding box center [314, 175] width 12 height 12
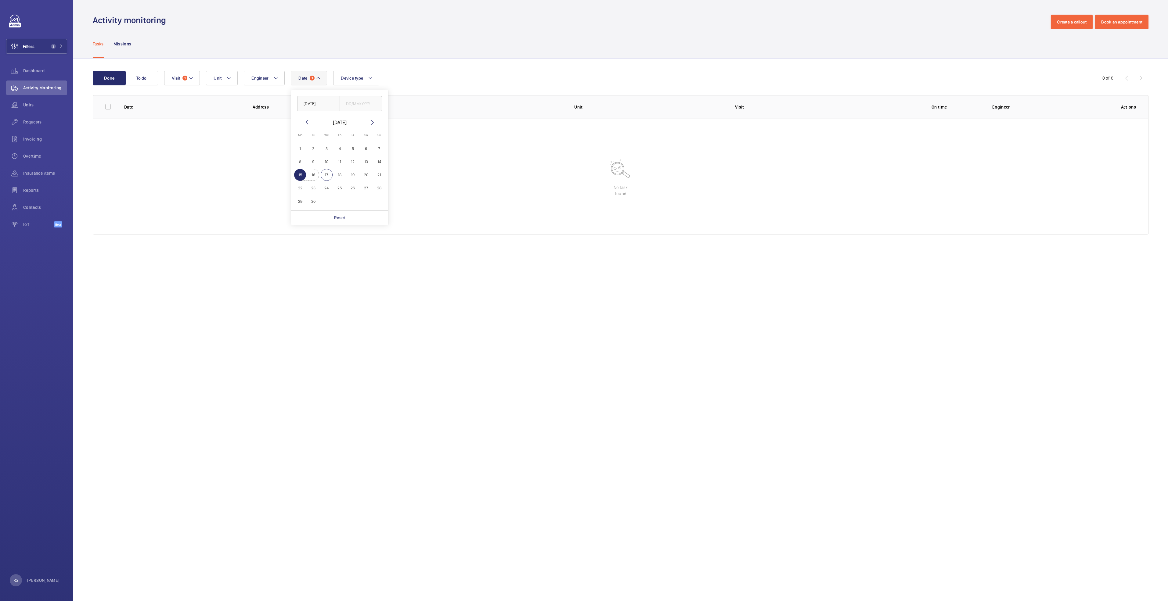
type input "[DATE]"
click at [462, 151] on td "[GEOGRAPHIC_DATA] ([GEOGRAPHIC_DATA]) [STREET_ADDRESS]" at bounding box center [395, 161] width 312 height 29
click at [1135, 130] on wm-front-icon-button at bounding box center [1128, 133] width 15 height 15
